Goal: Task Accomplishment & Management: Use online tool/utility

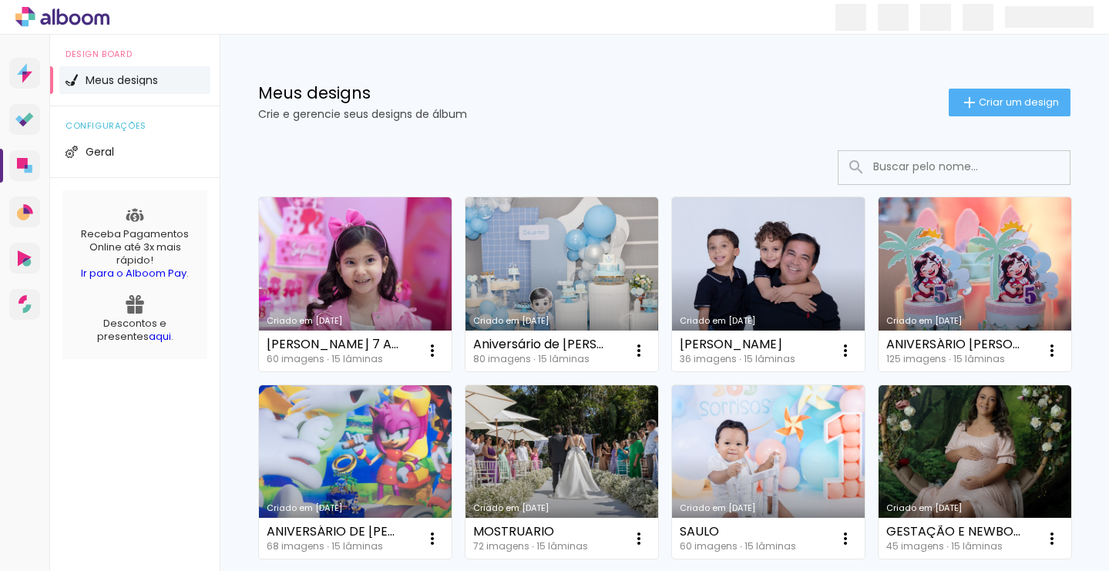
click at [991, 300] on link "Criado em [DATE]" at bounding box center [975, 284] width 193 height 174
